Goal: Use online tool/utility: Utilize a website feature to perform a specific function

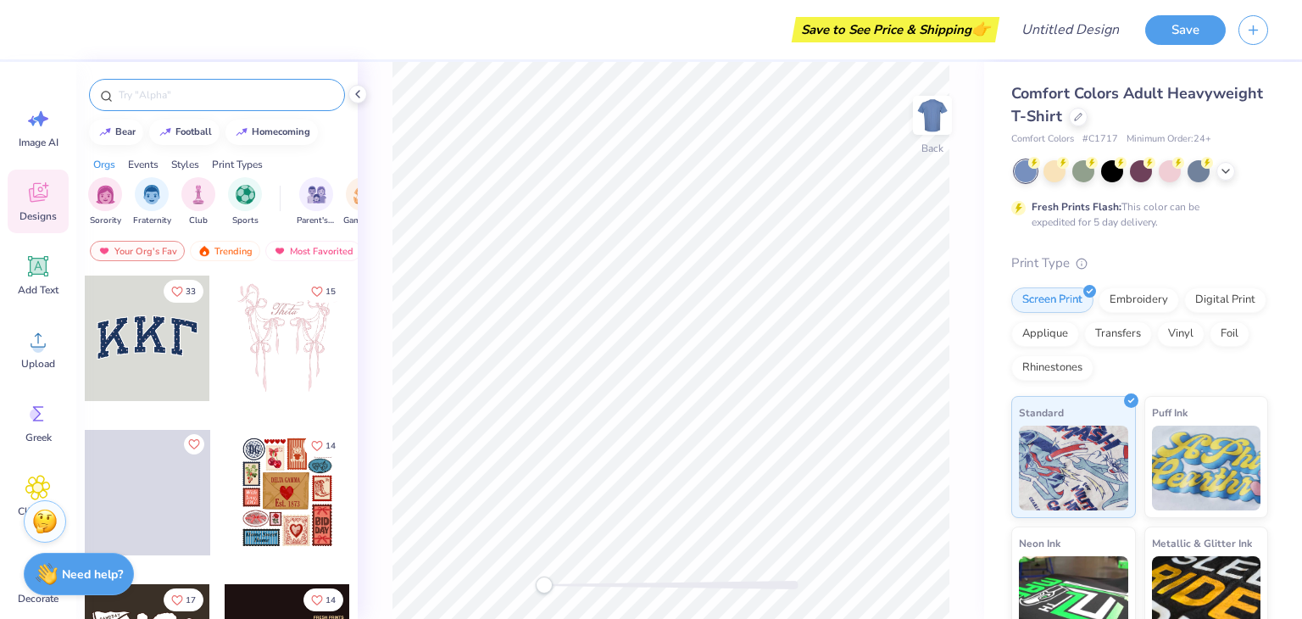
click at [225, 83] on div at bounding box center [217, 95] width 256 height 32
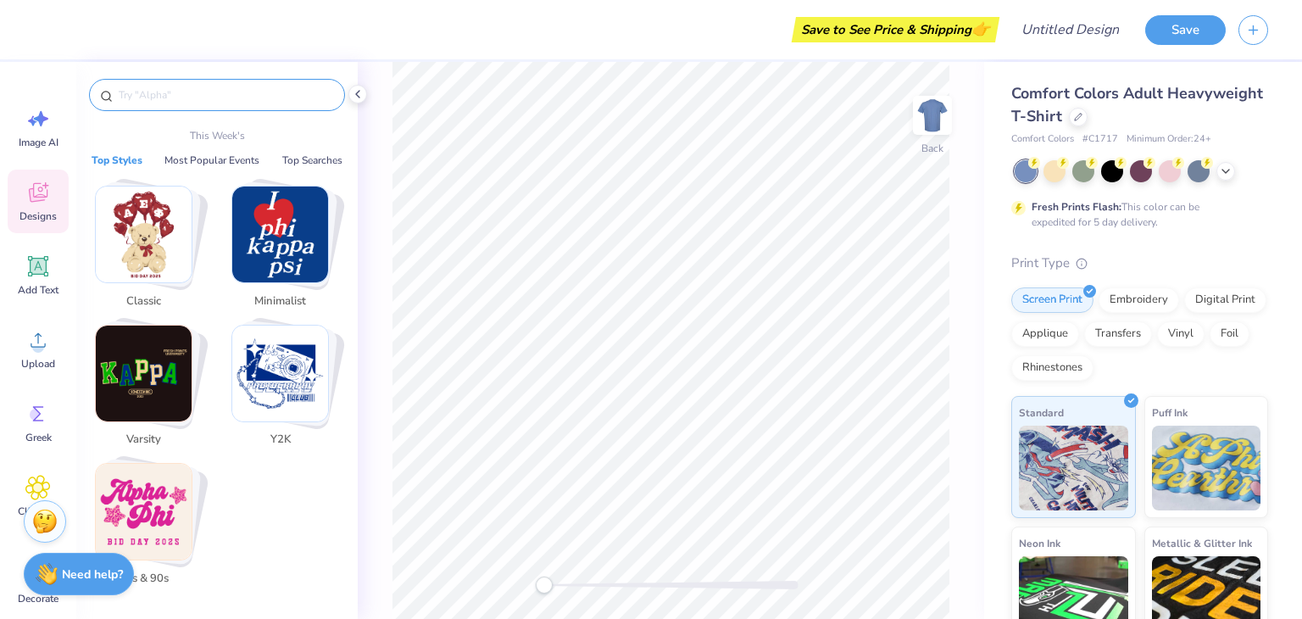
click at [225, 96] on input "text" at bounding box center [225, 94] width 217 height 17
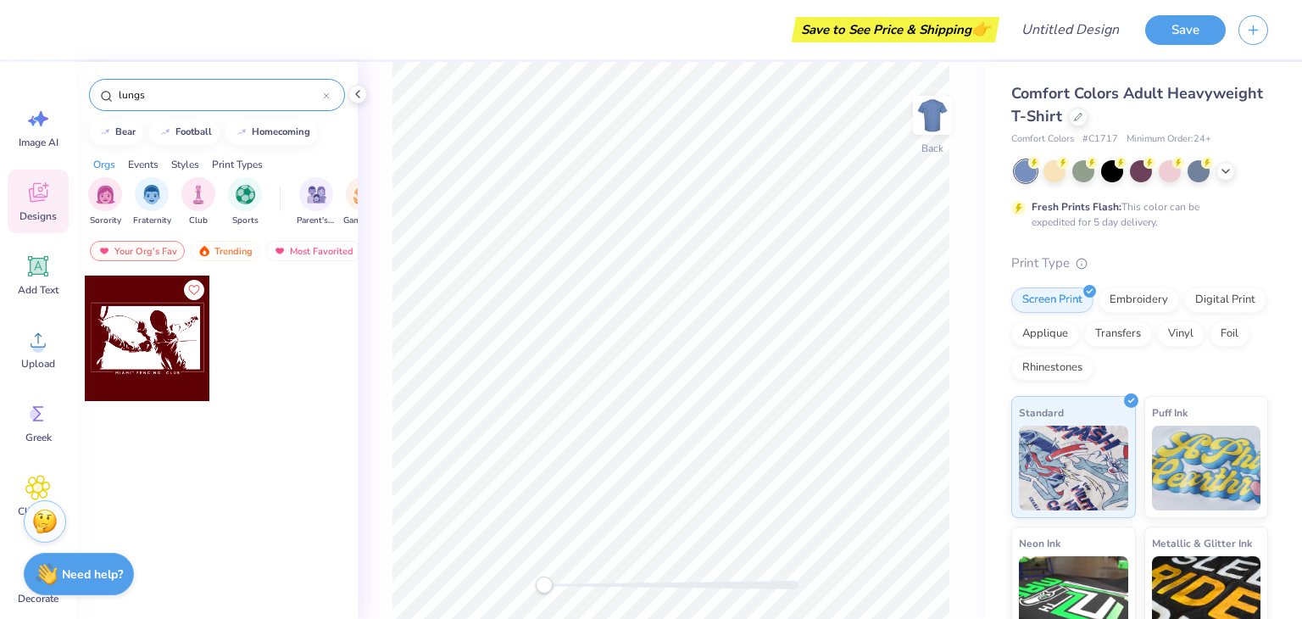
click at [202, 93] on input "lungs" at bounding box center [220, 94] width 206 height 17
click at [160, 93] on input "lungs" at bounding box center [220, 94] width 206 height 17
type input "l"
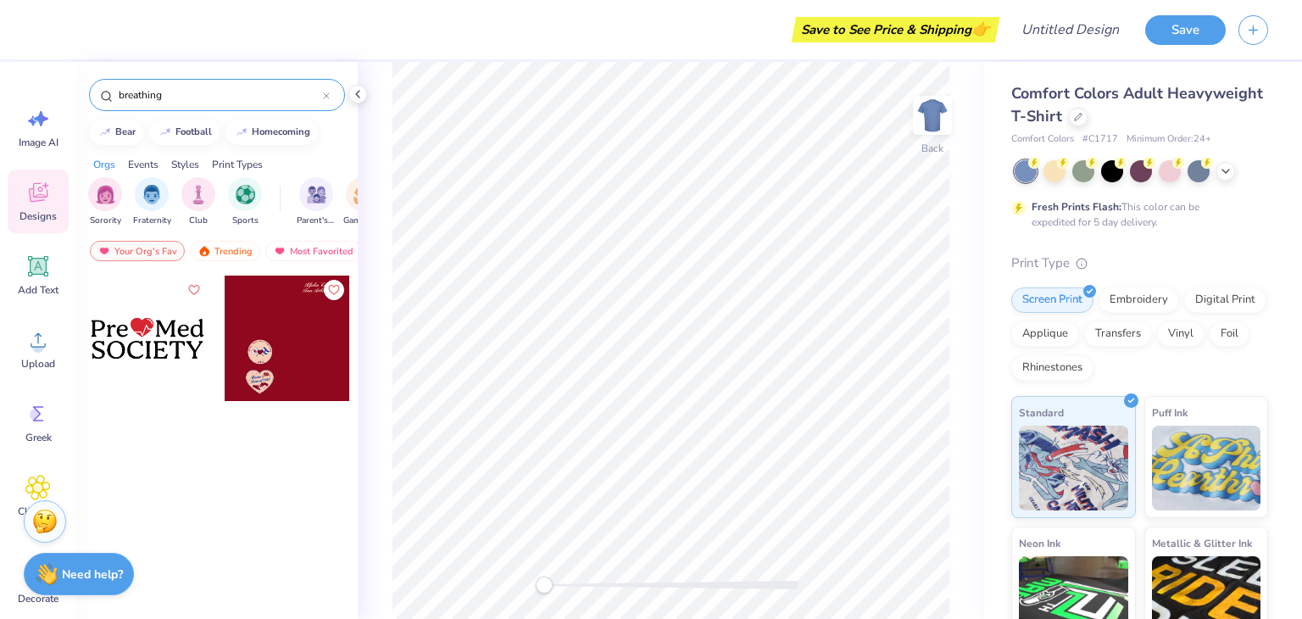
click at [225, 92] on input "breathing" at bounding box center [220, 94] width 206 height 17
type input "b"
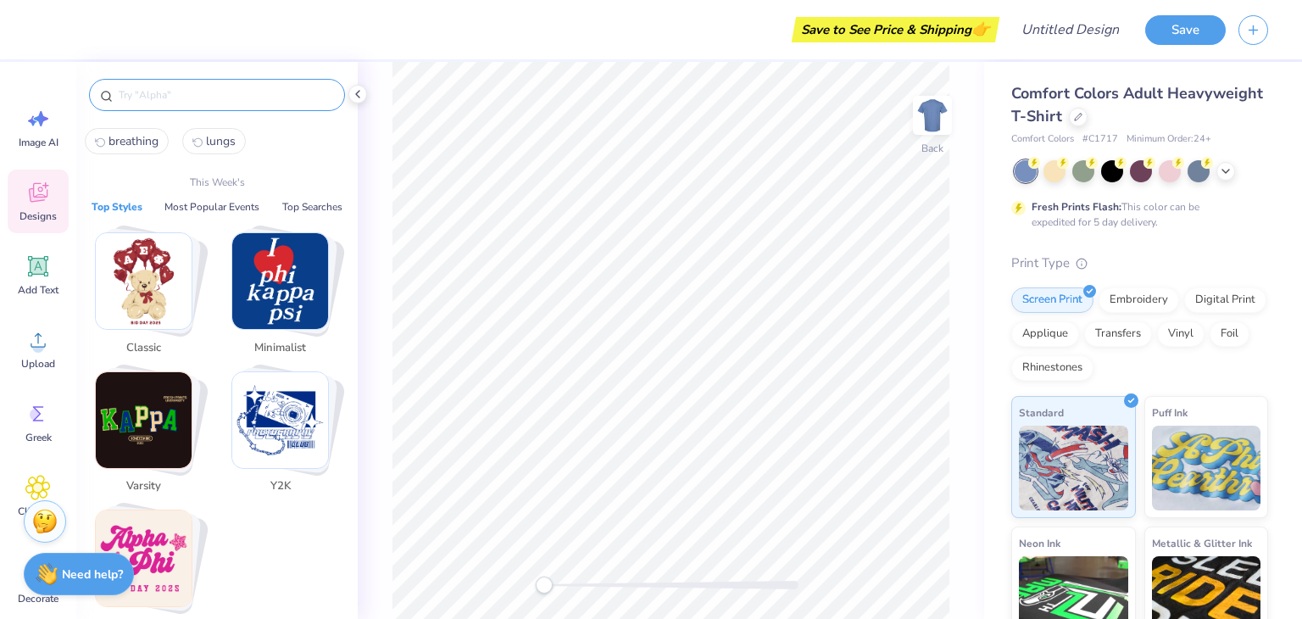
click at [241, 96] on input "text" at bounding box center [225, 94] width 217 height 17
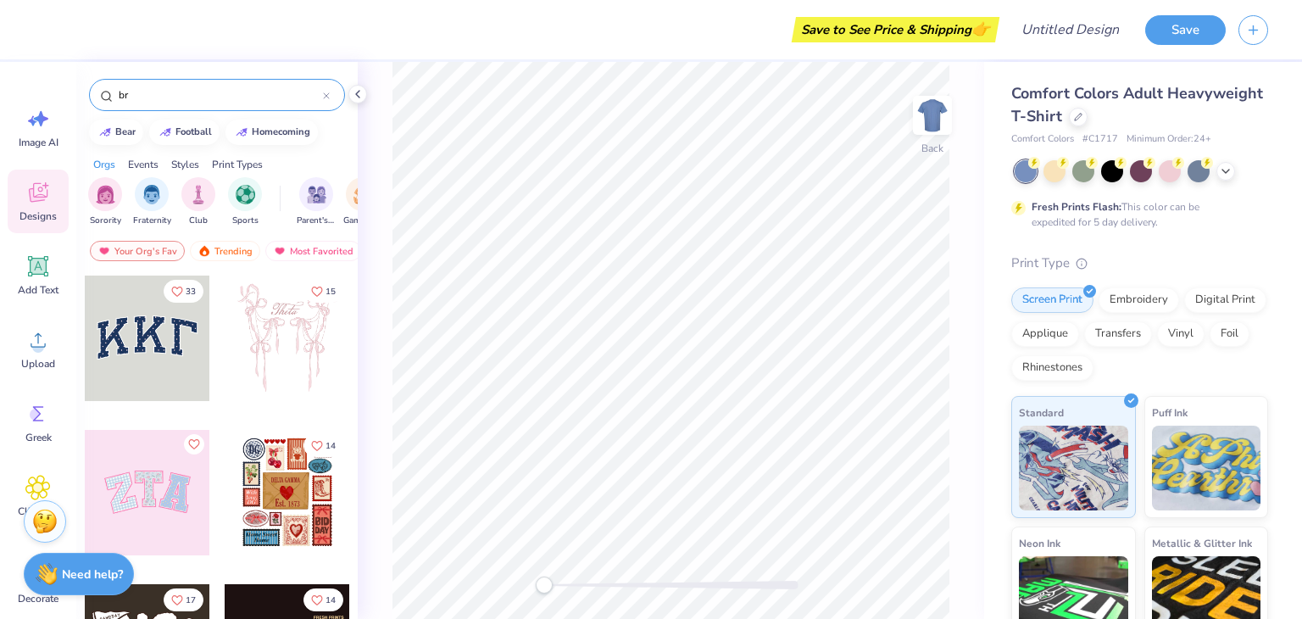
type input "b"
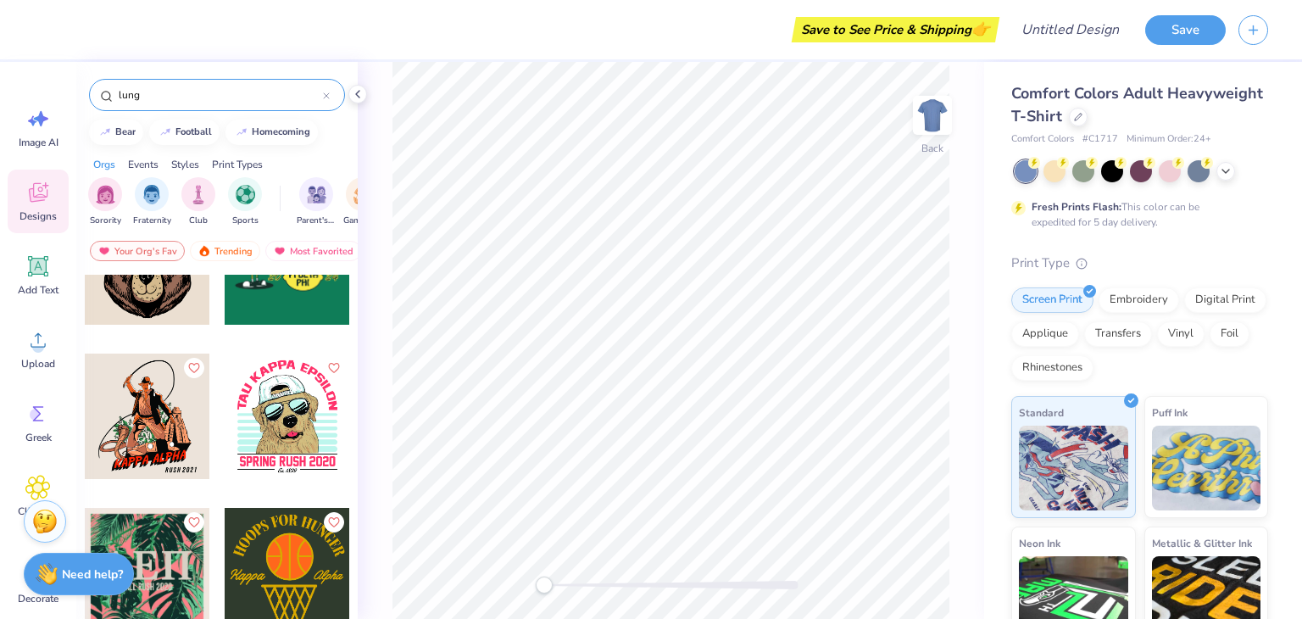
scroll to position [3139, 0]
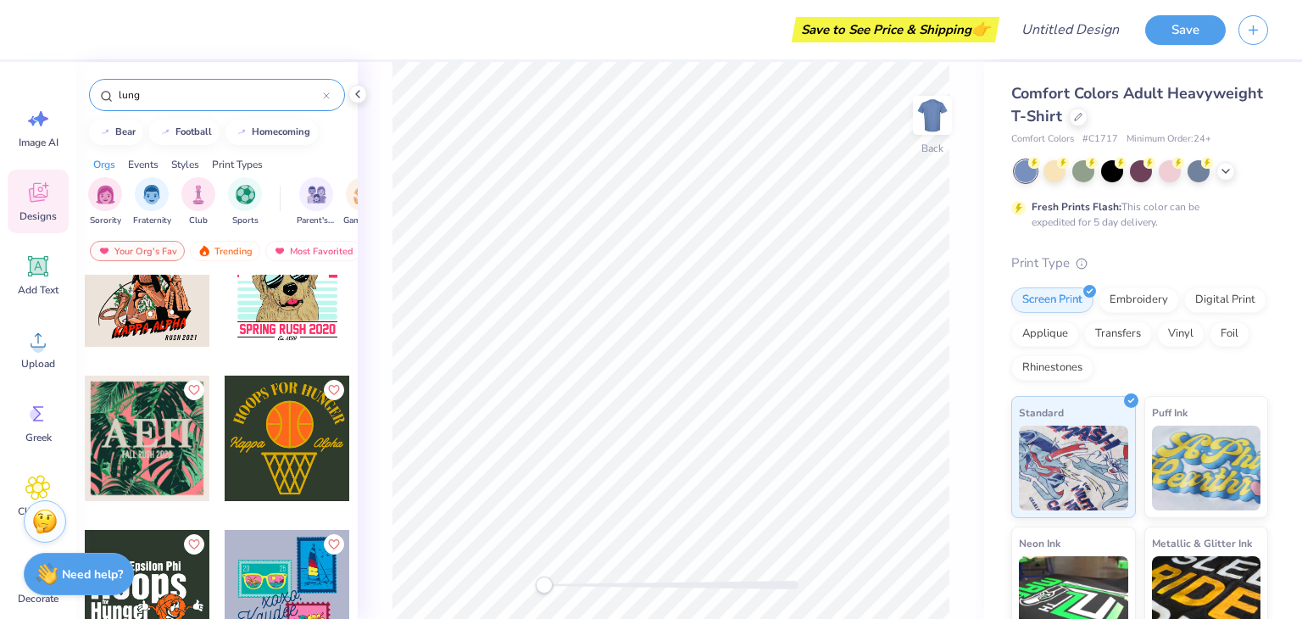
click at [158, 99] on input "lung" at bounding box center [220, 94] width 206 height 17
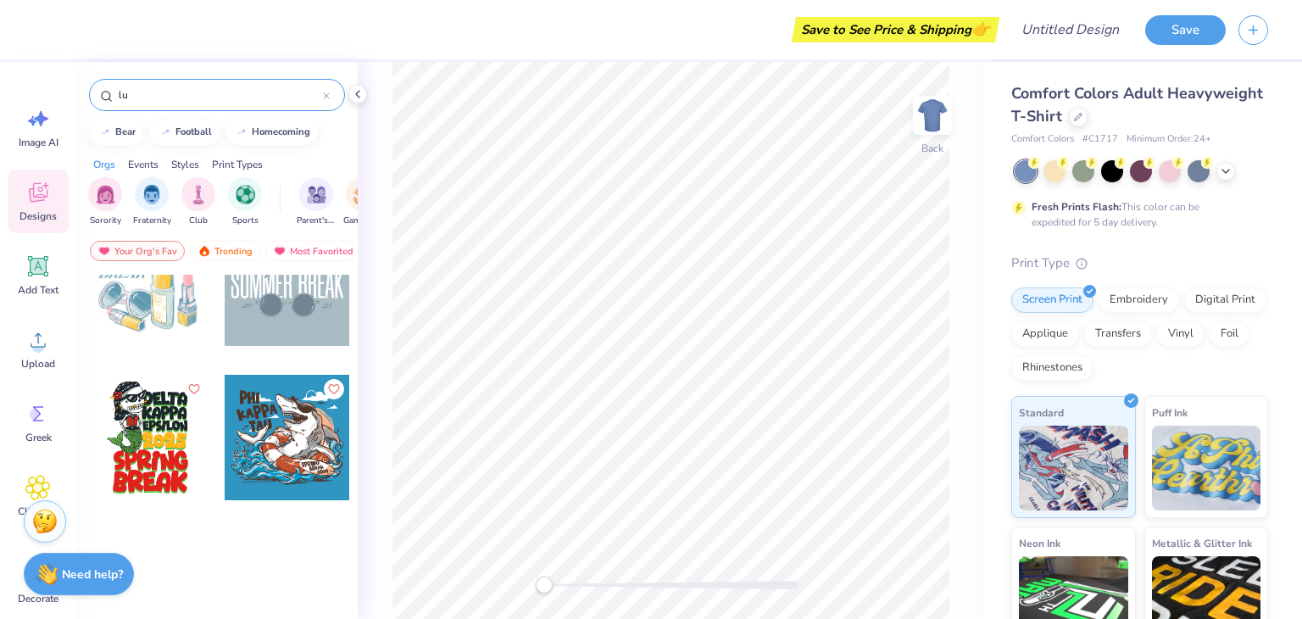
type input "l"
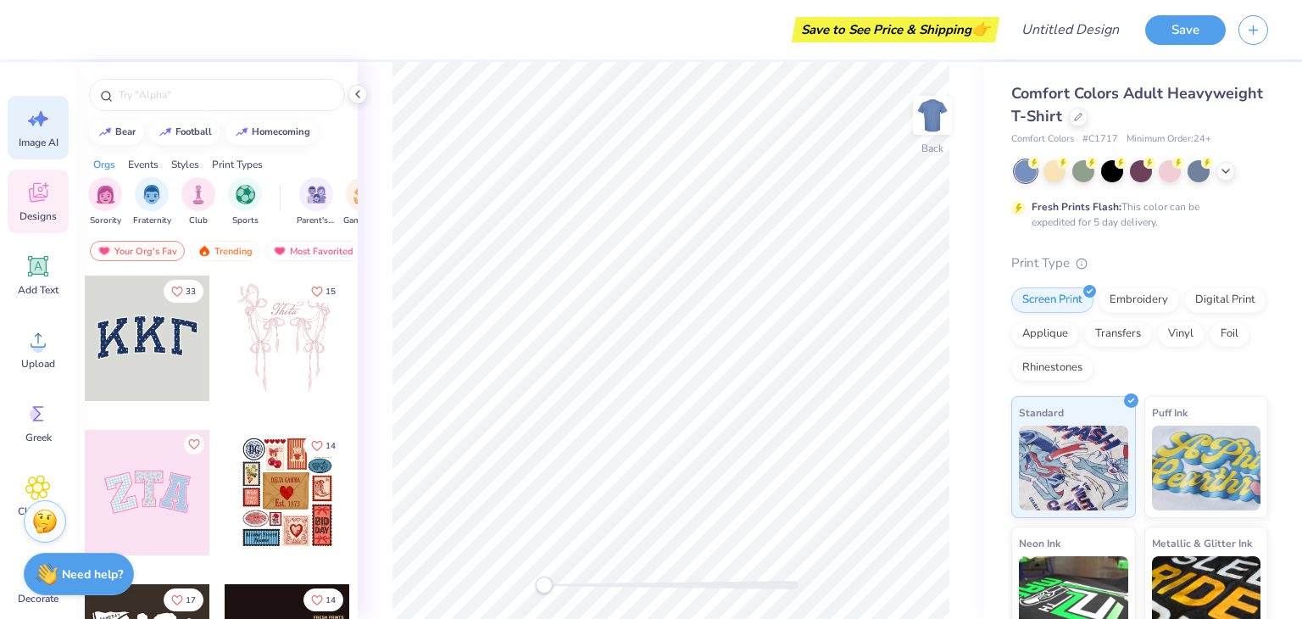
click at [46, 129] on icon at bounding box center [37, 118] width 25 height 25
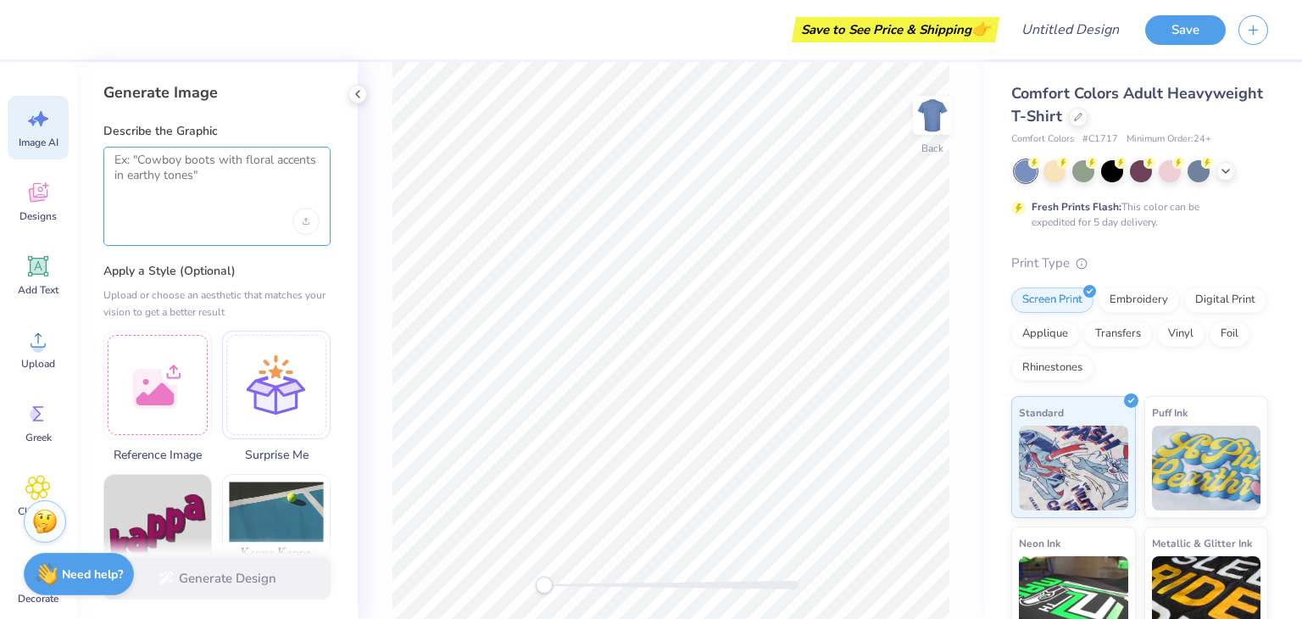
click at [183, 174] on textarea at bounding box center [216, 174] width 205 height 42
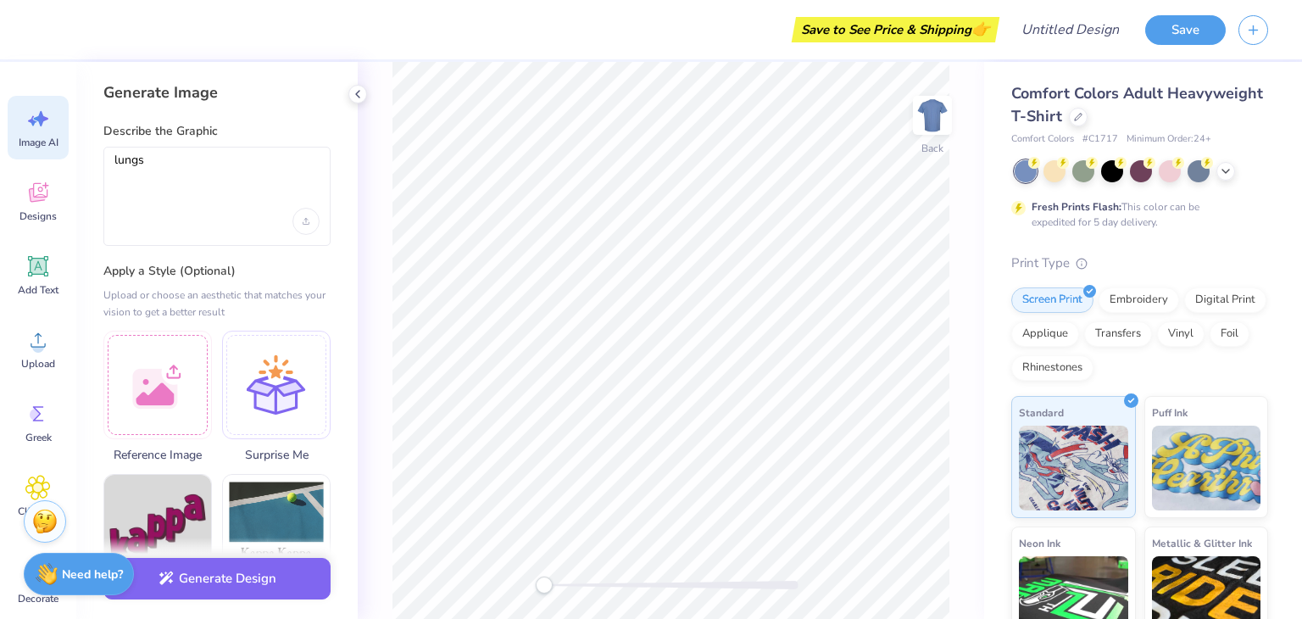
click at [136, 155] on textarea "lungs" at bounding box center [216, 174] width 205 height 42
click at [156, 164] on textarea "lungs" at bounding box center [216, 174] width 205 height 42
type textarea "l"
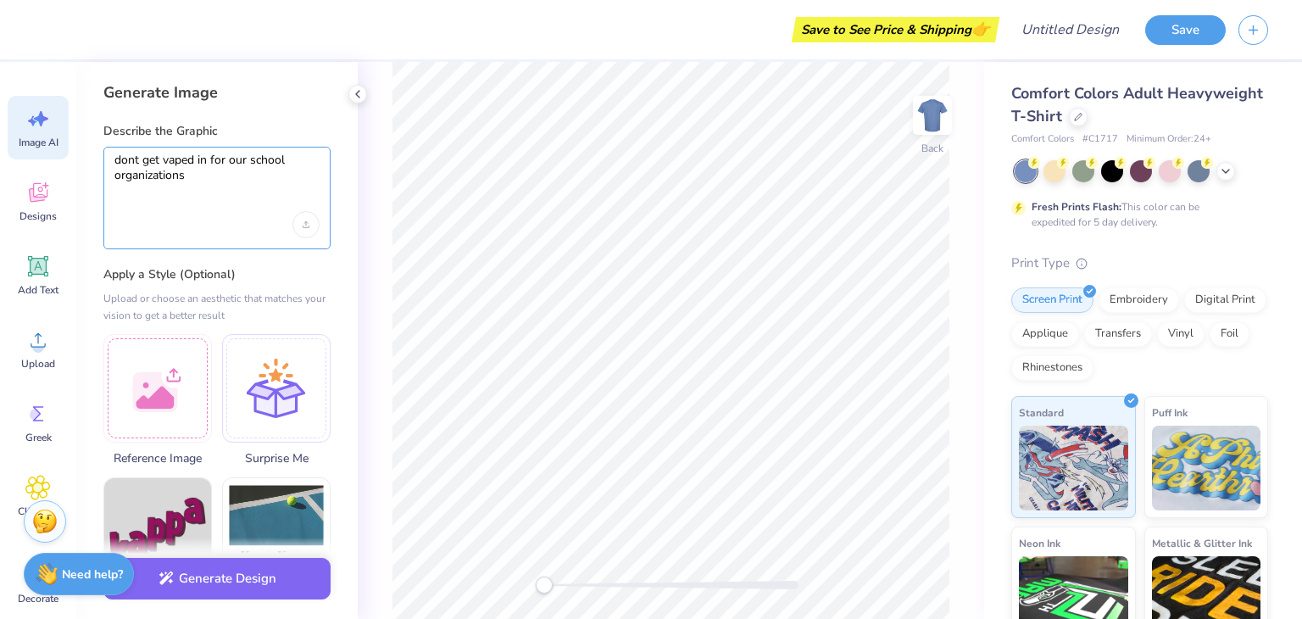
type textarea "dont get vaped in for our school organizations"
click at [250, 313] on div "Upload or choose an aesthetic that matches your vision to get a better result" at bounding box center [216, 307] width 227 height 34
click at [254, 594] on div "Generate Design" at bounding box center [216, 578] width 281 height 82
click at [181, 571] on button "Generate Design" at bounding box center [216, 574] width 227 height 42
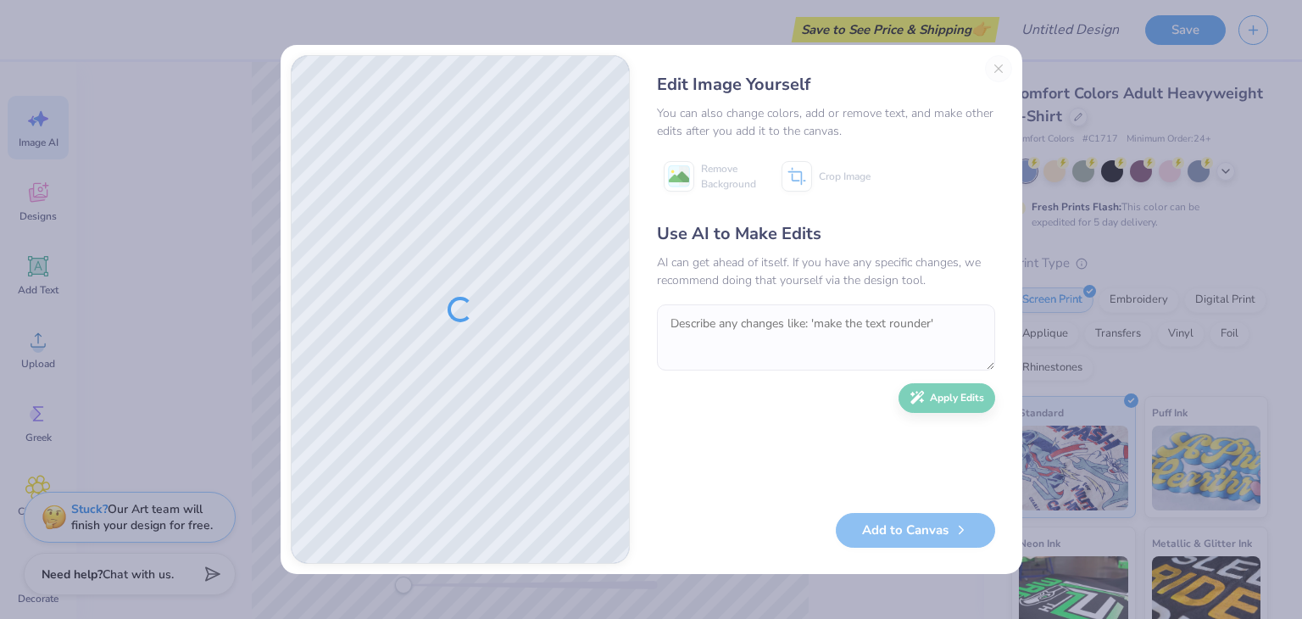
click at [1009, 67] on div "Edit Image Yourself You can also change colors, add or remove text, and make ot…" at bounding box center [826, 309] width 372 height 509
click at [996, 69] on div "Edit Image Yourself You can also change colors, add or remove text, and make ot…" at bounding box center [826, 309] width 372 height 509
click at [1001, 65] on div "Edit Image Yourself You can also change colors, add or remove text, and make ot…" at bounding box center [826, 309] width 372 height 509
click at [834, 324] on textarea at bounding box center [826, 337] width 338 height 66
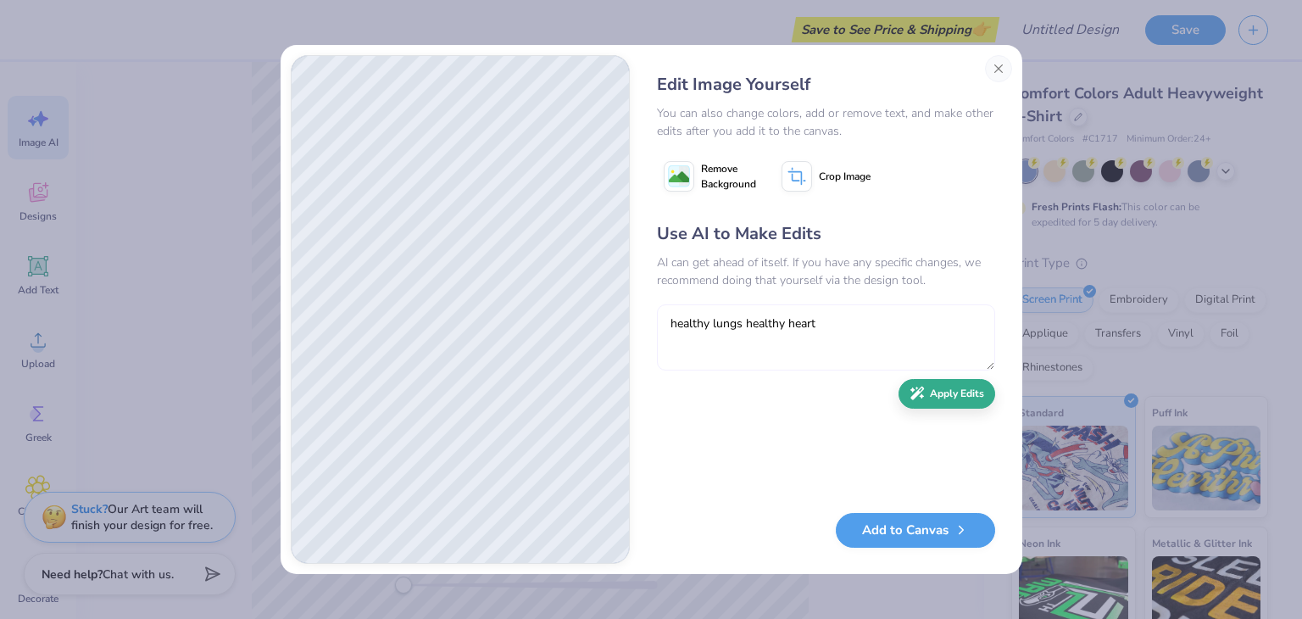
type textarea "healthy lungs healthy heart"
click at [925, 392] on button "Apply Edits" at bounding box center [946, 394] width 97 height 30
